Goal: Check status

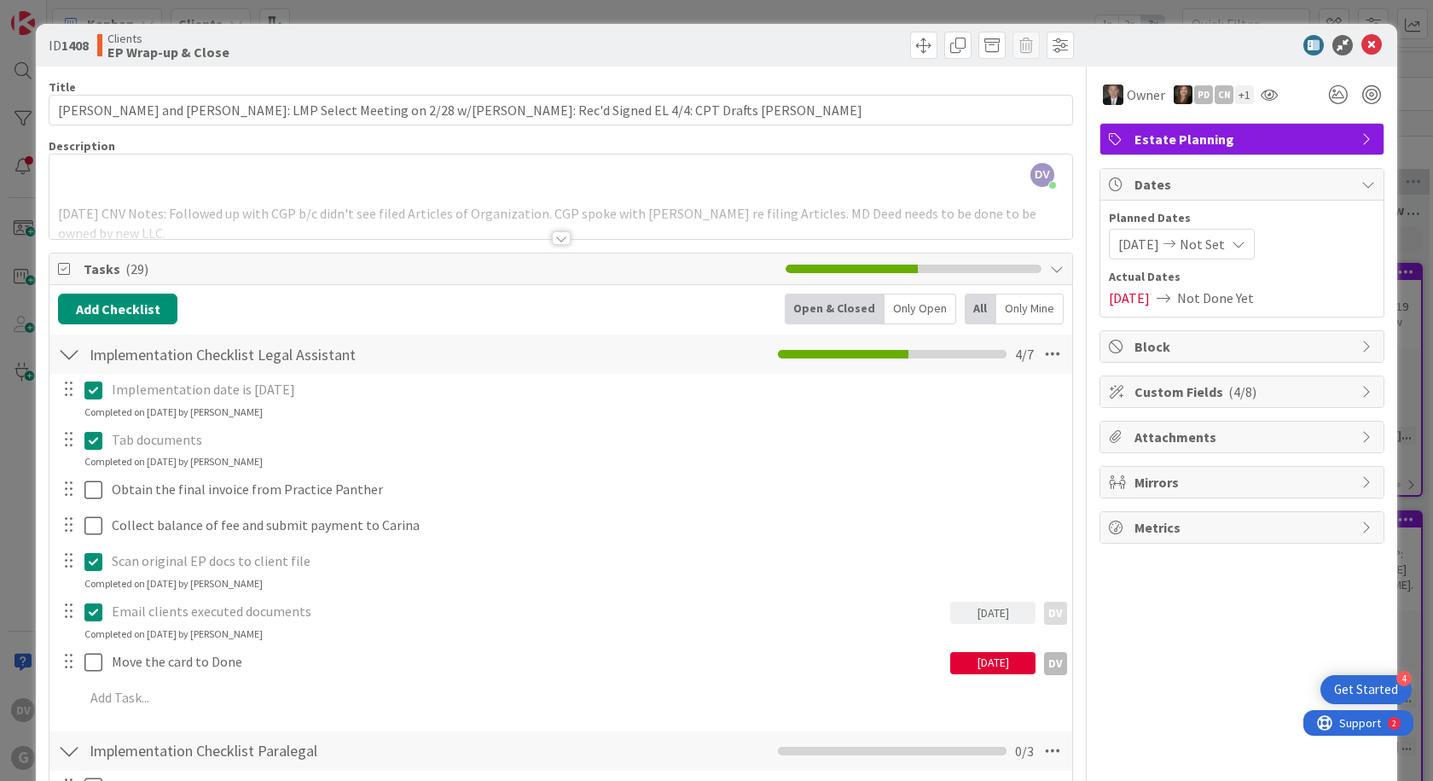
scroll to position [85, 0]
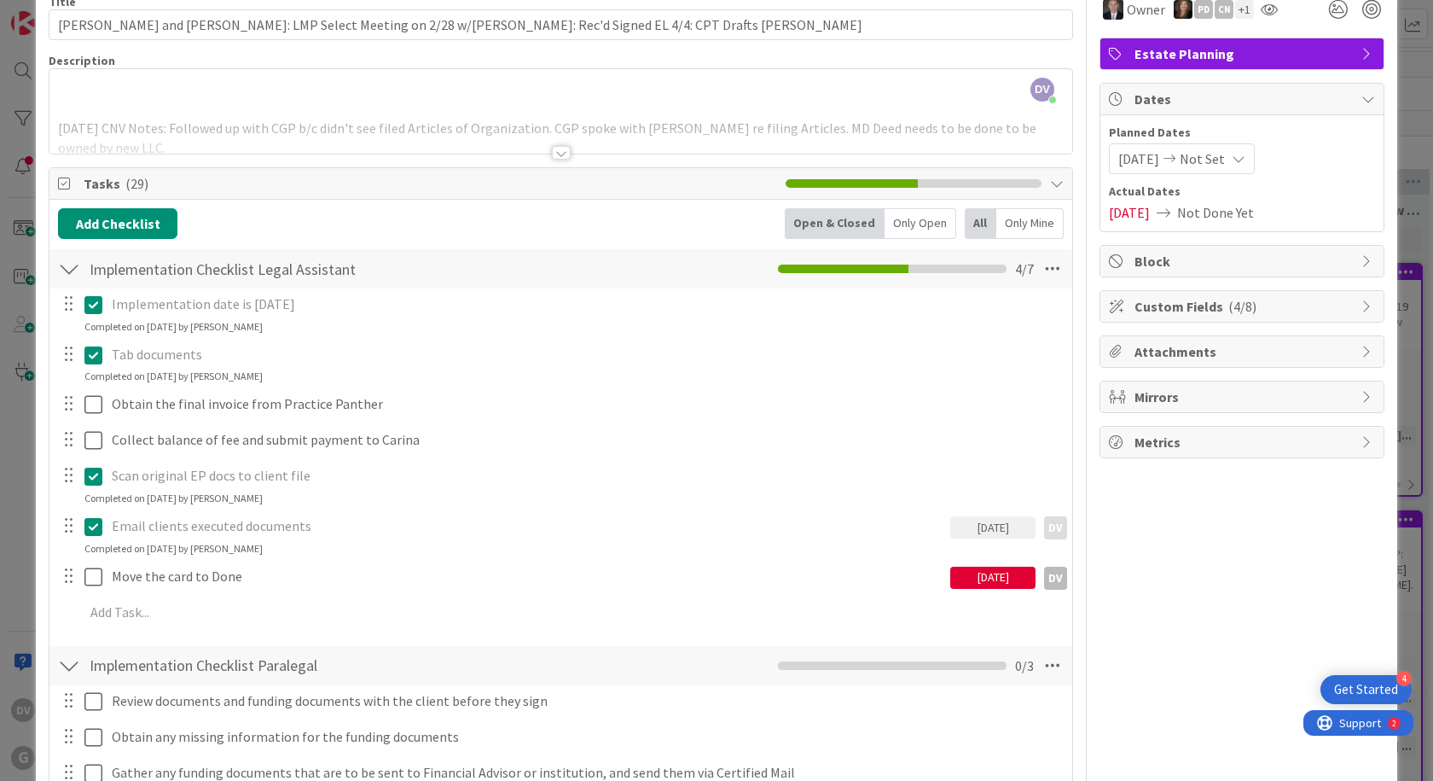
click at [981, 566] on div "[DATE]" at bounding box center [992, 577] width 85 height 22
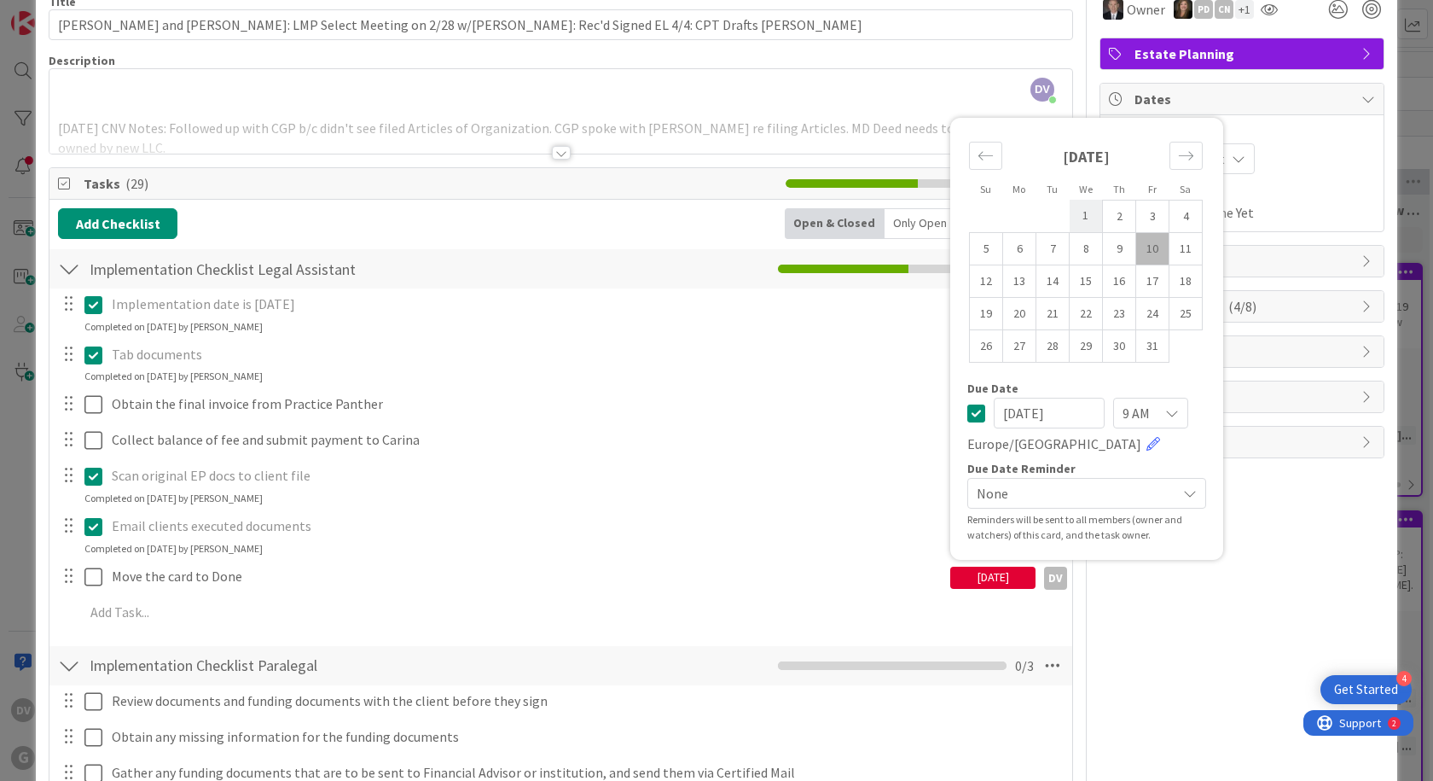
scroll to position [171, 0]
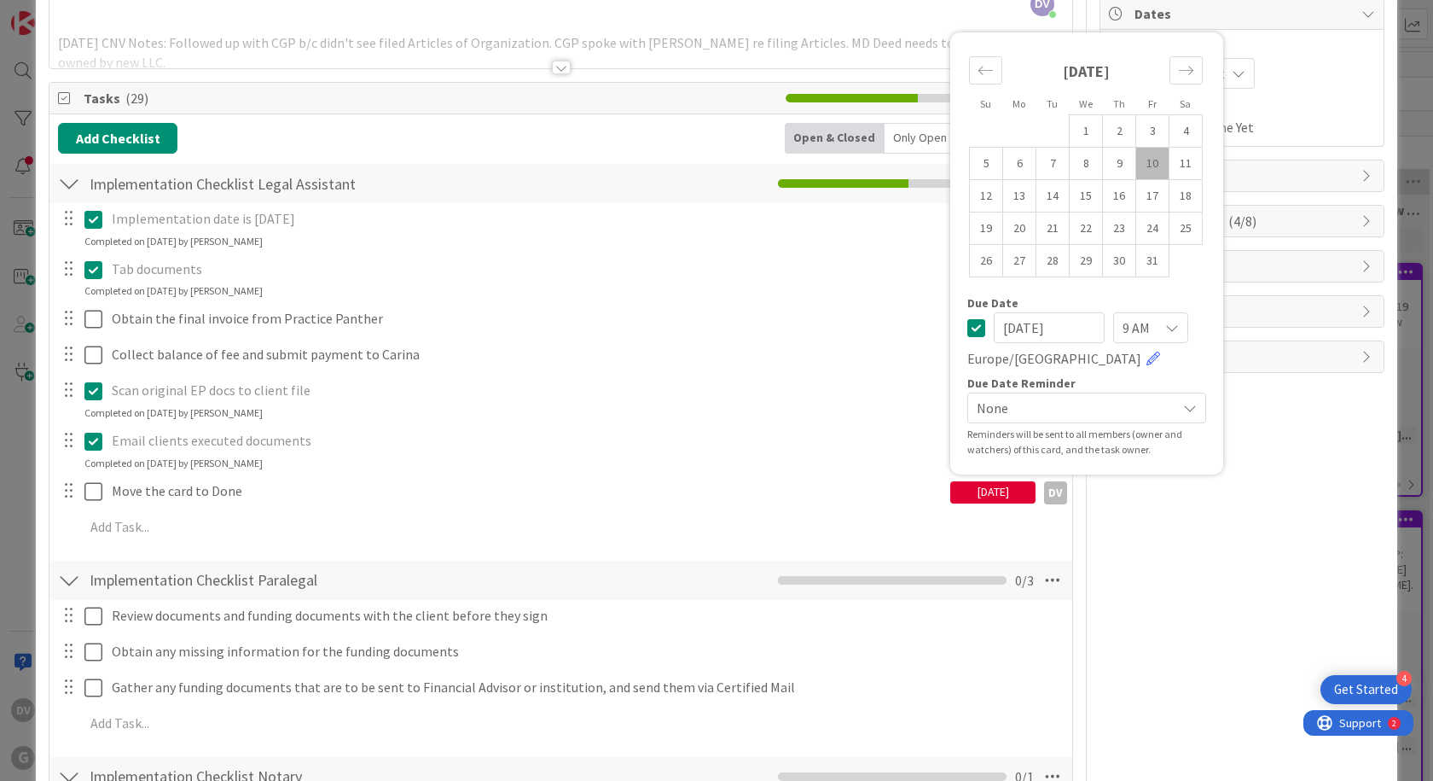
click at [1007, 494] on div "[DATE]" at bounding box center [992, 492] width 85 height 22
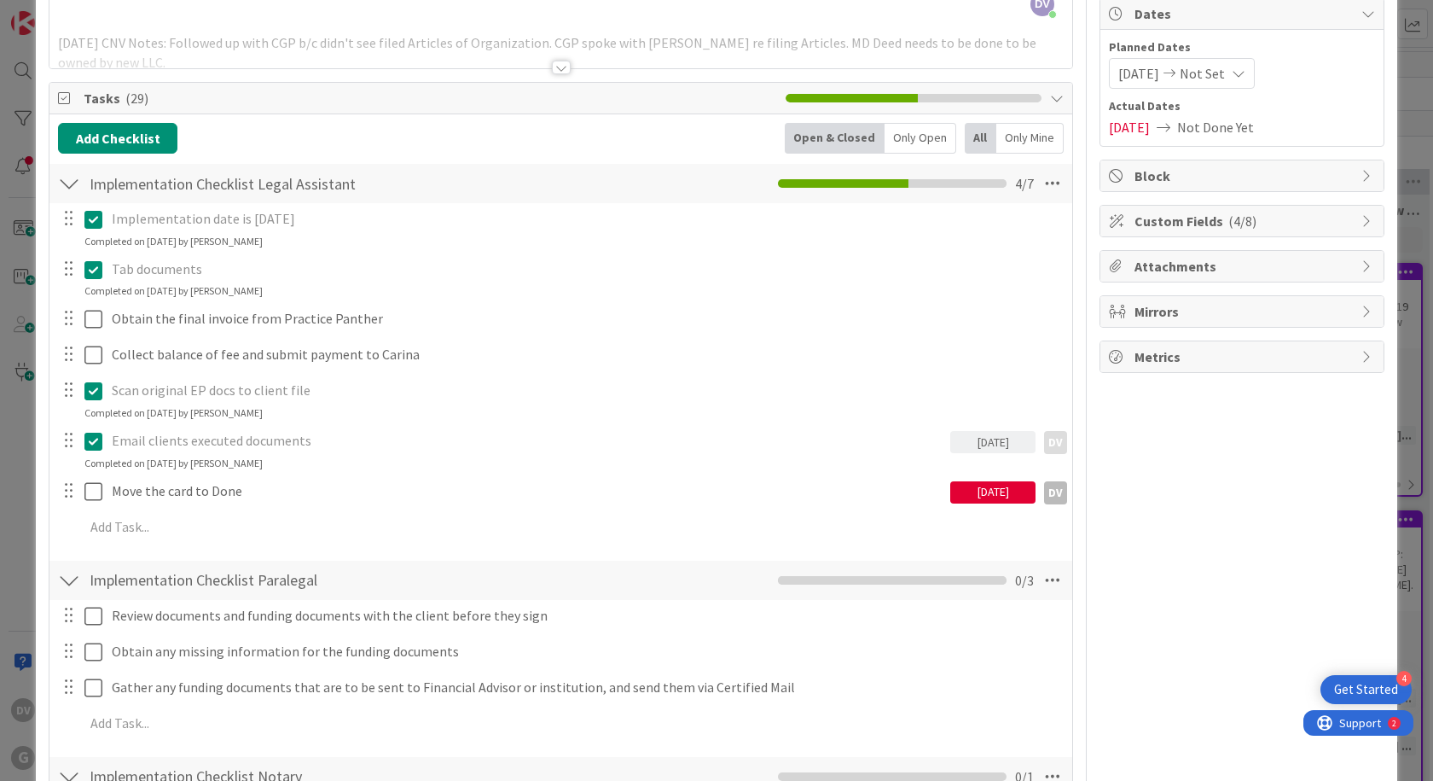
click at [1007, 494] on div "[DATE]" at bounding box center [992, 492] width 85 height 22
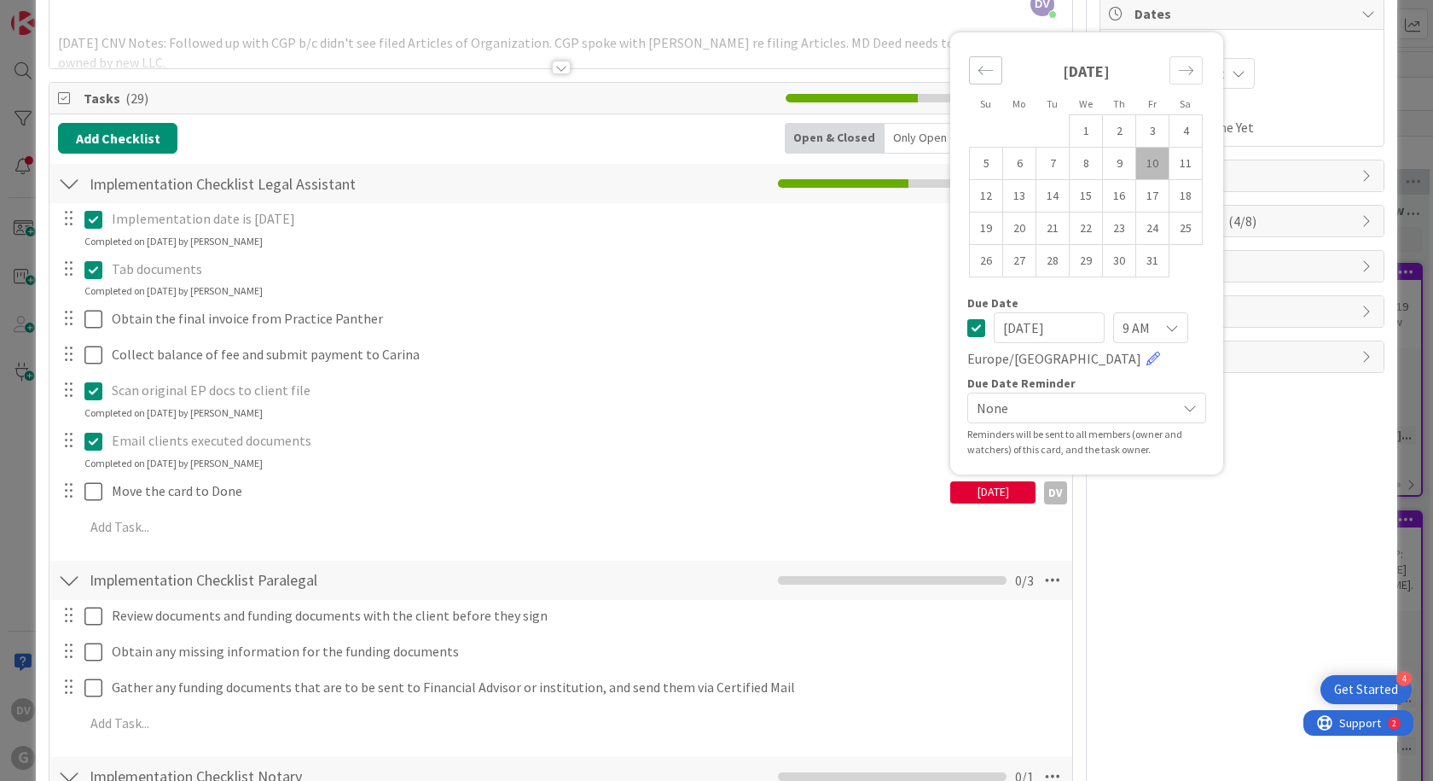
click at [978, 78] on icon "Move backward to switch to the previous month." at bounding box center [986, 70] width 16 height 16
click at [263, 457] on div "Completed on [DATE] by [PERSON_NAME]" at bounding box center [173, 463] width 178 height 15
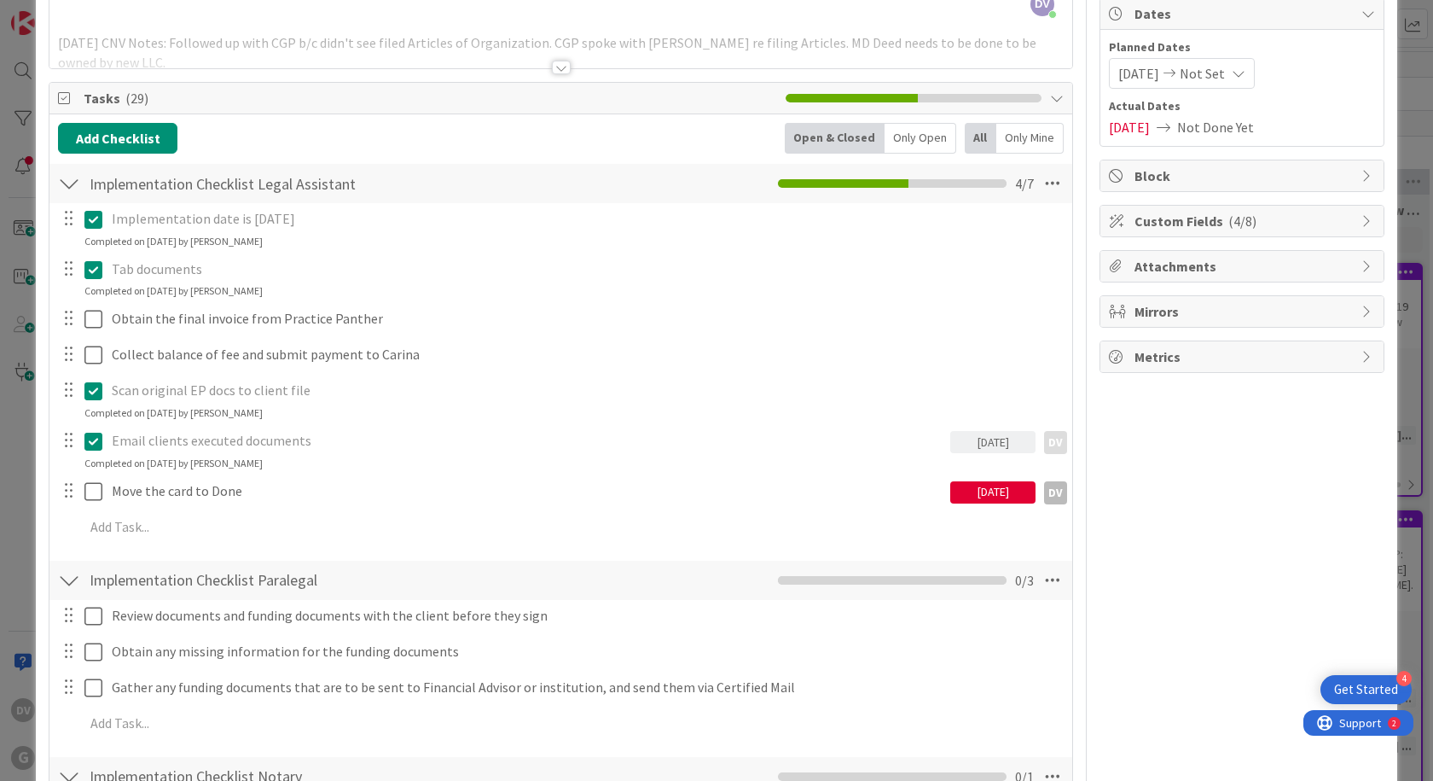
scroll to position [0, 0]
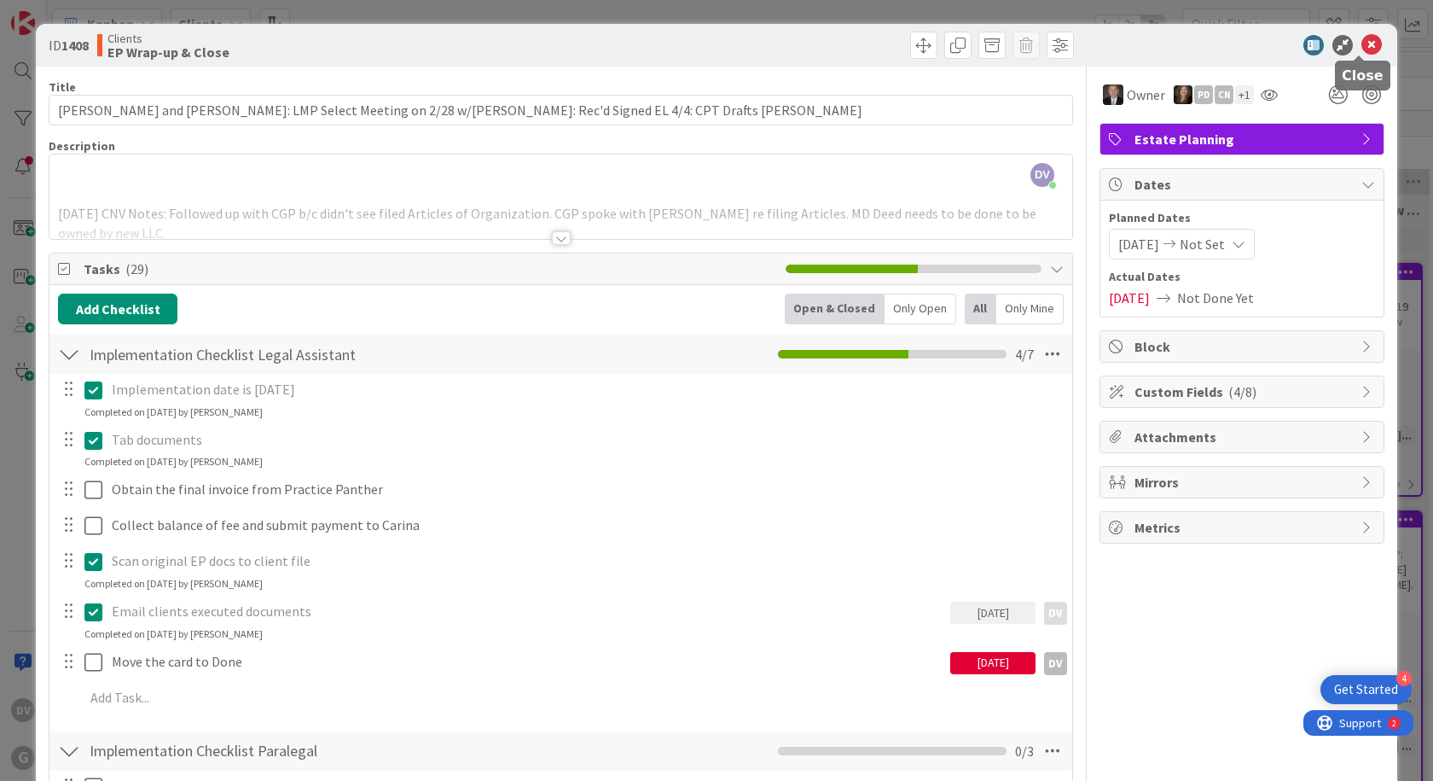
click at [1361, 45] on icon at bounding box center [1371, 45] width 20 height 20
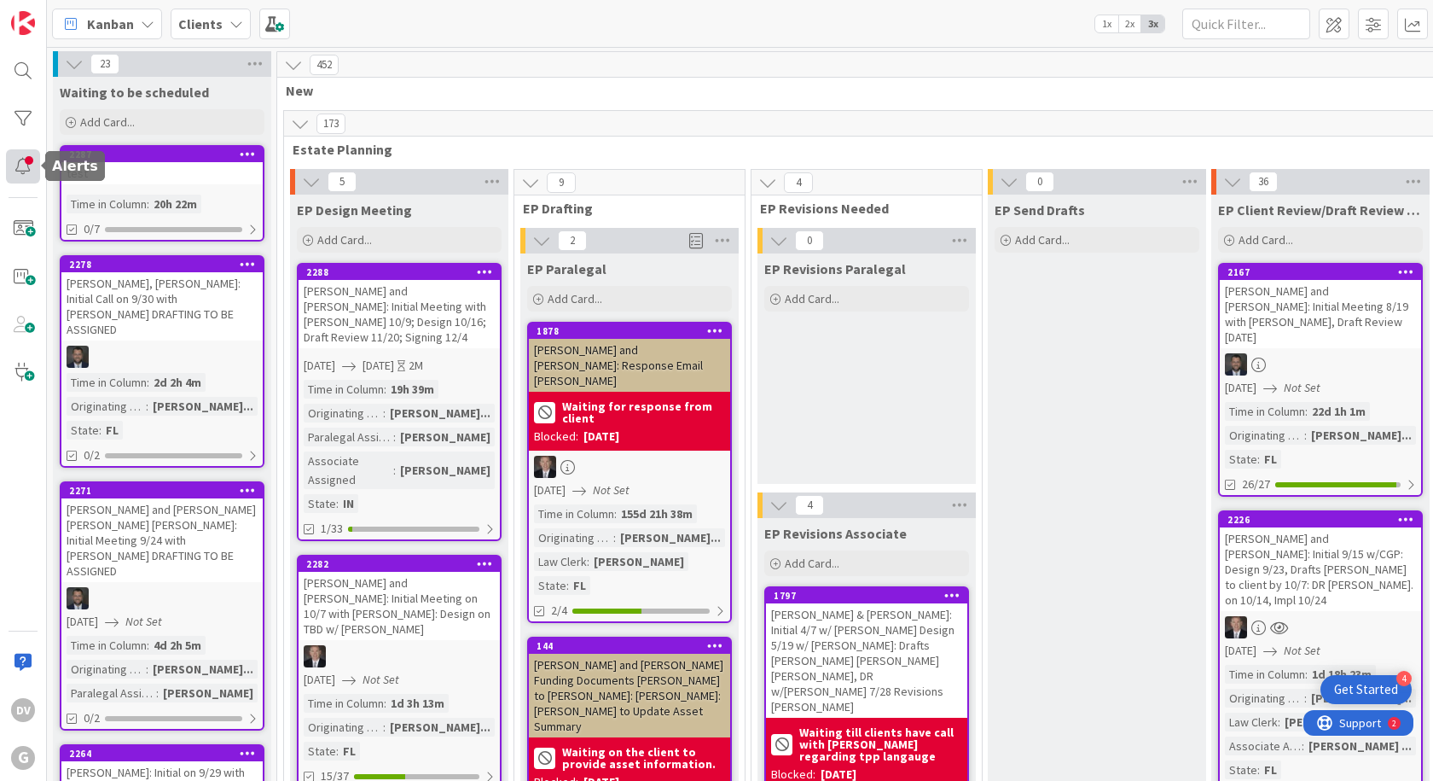
click at [9, 159] on div at bounding box center [23, 166] width 34 height 34
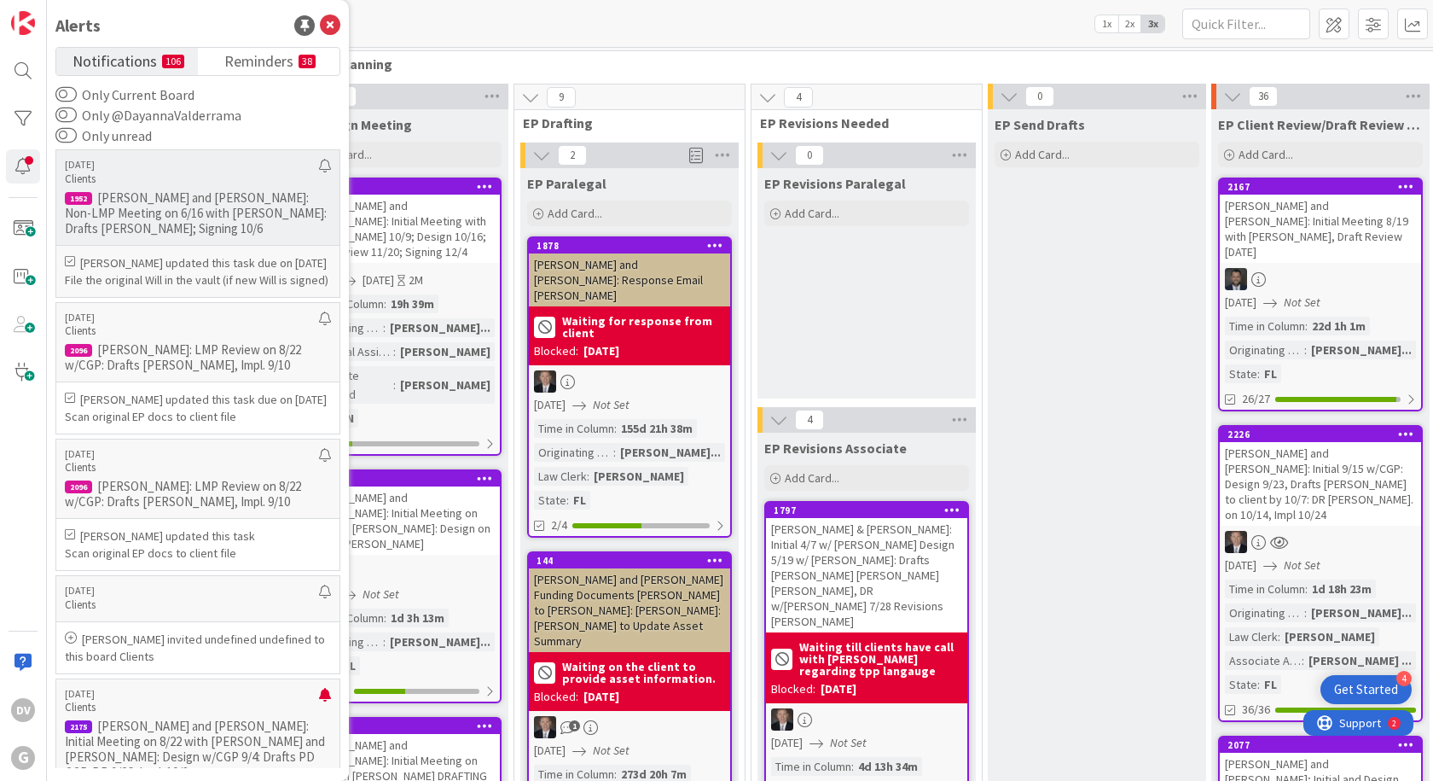
scroll to position [3242, 0]
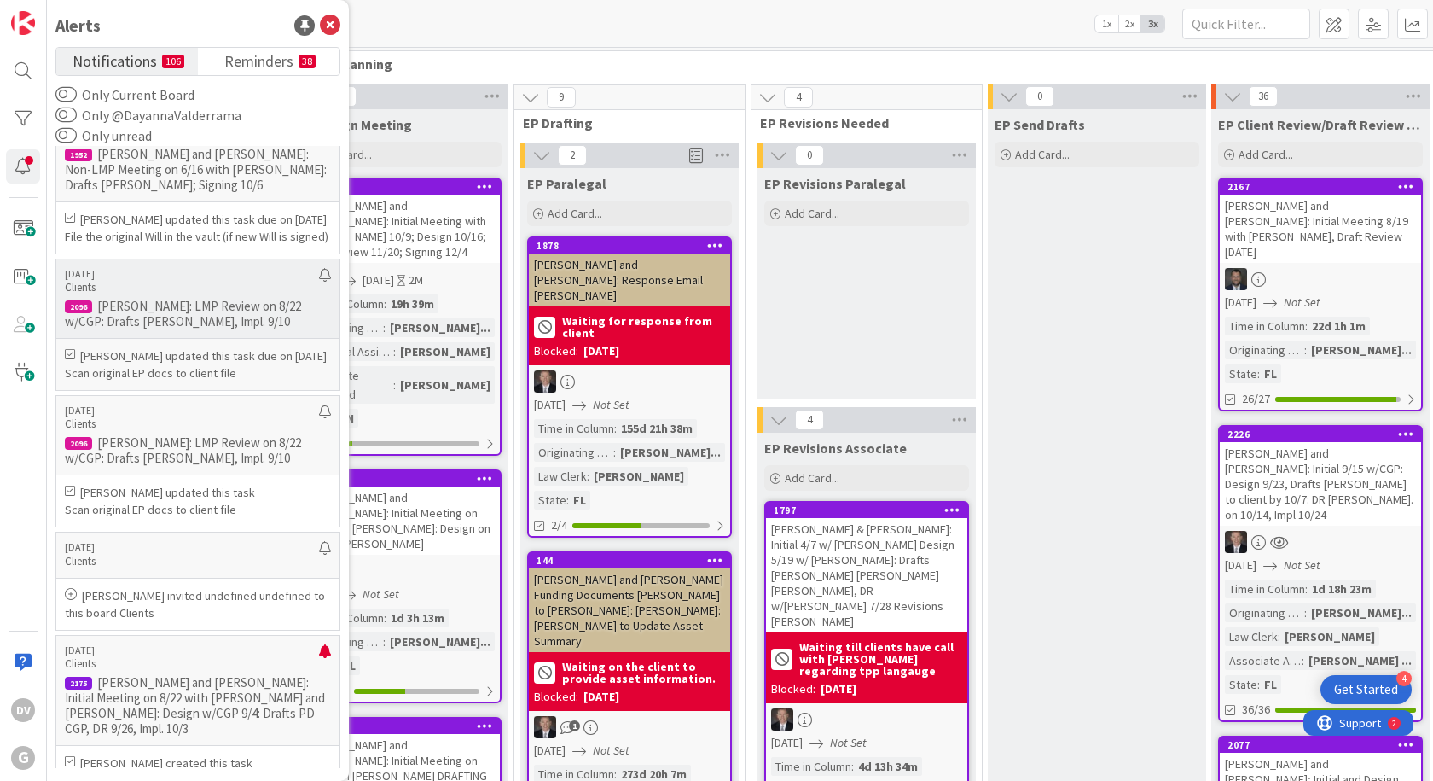
click at [177, 329] on p "[PERSON_NAME]: LMP Review on 8/22 w/CGP: Drafts [PERSON_NAME], Impl. 9/10" at bounding box center [198, 314] width 266 height 31
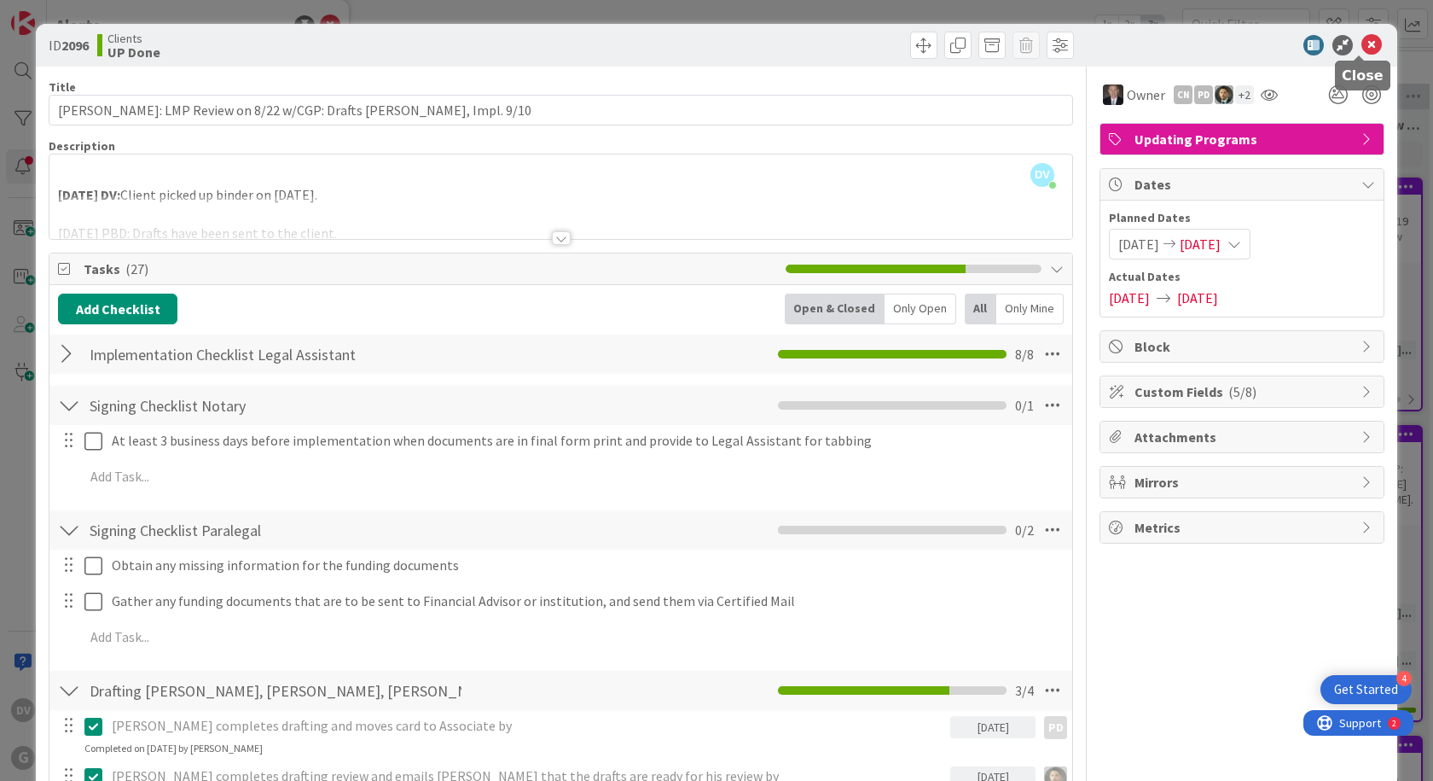
click at [1361, 43] on icon at bounding box center [1371, 45] width 20 height 20
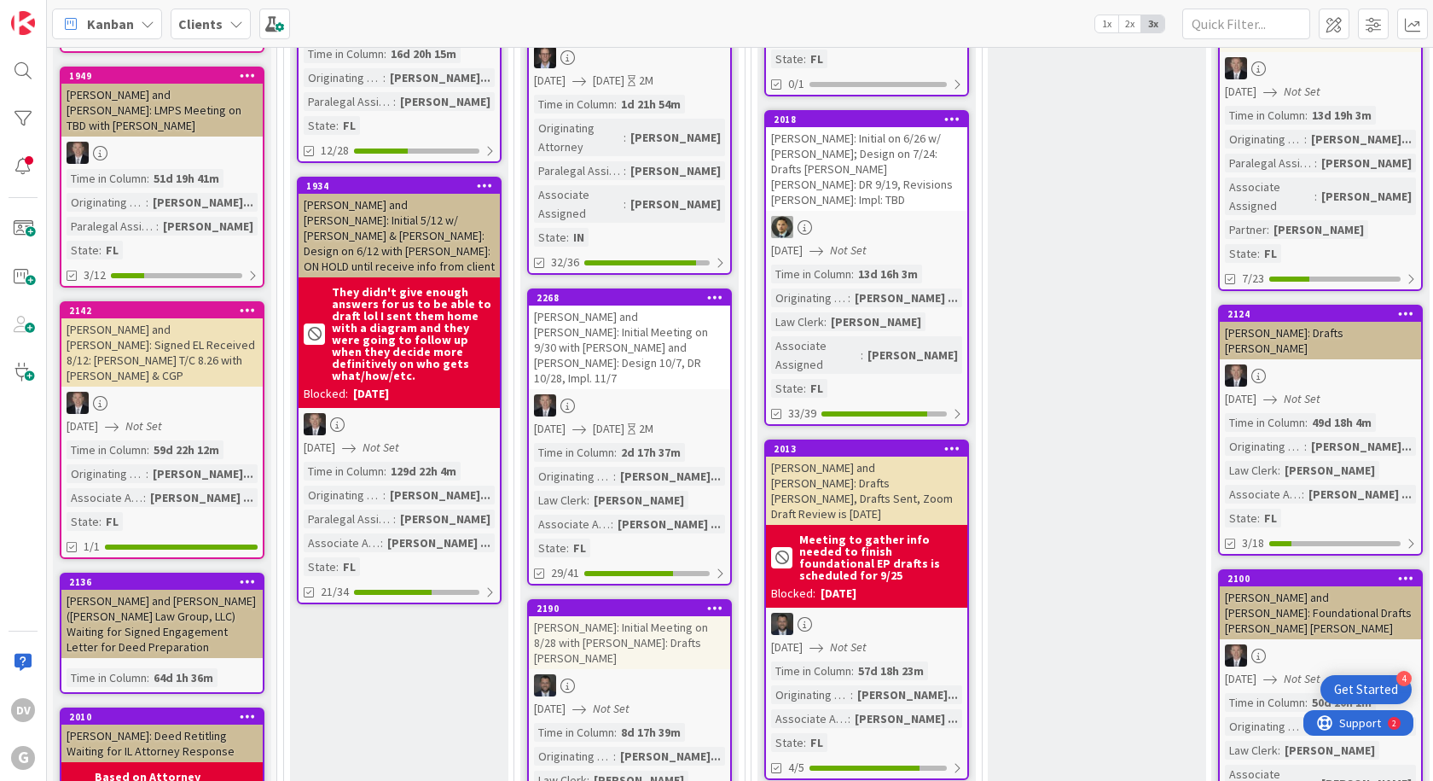
scroll to position [1194, 0]
